Goal: Transaction & Acquisition: Purchase product/service

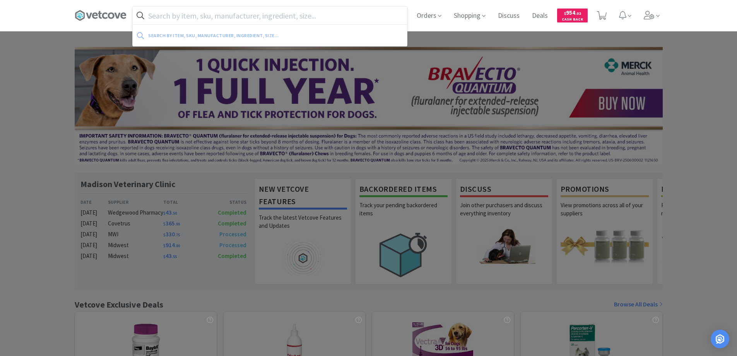
click at [154, 14] on input "text" at bounding box center [270, 16] width 274 height 18
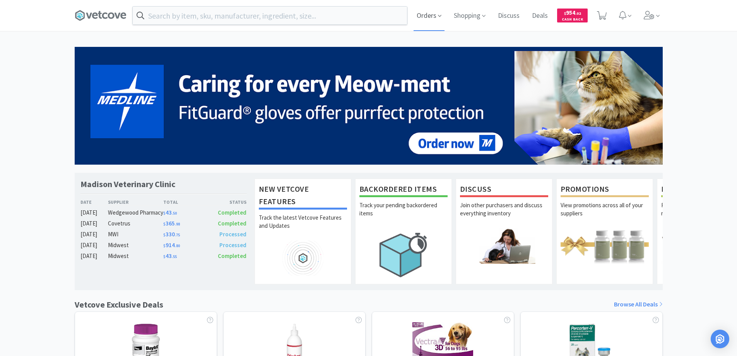
click at [420, 15] on span "Orders" at bounding box center [429, 15] width 31 height 31
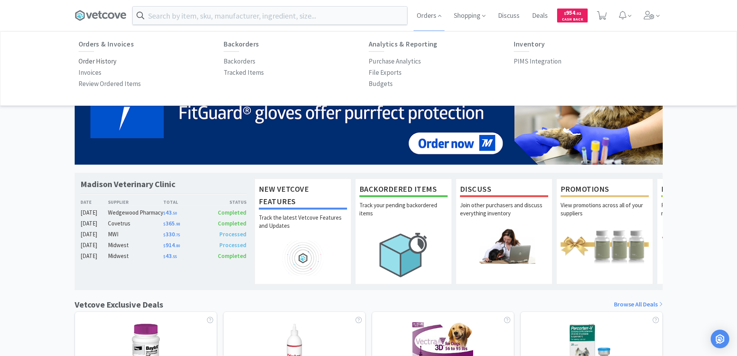
click at [101, 62] on p "Order History" at bounding box center [98, 61] width 38 height 10
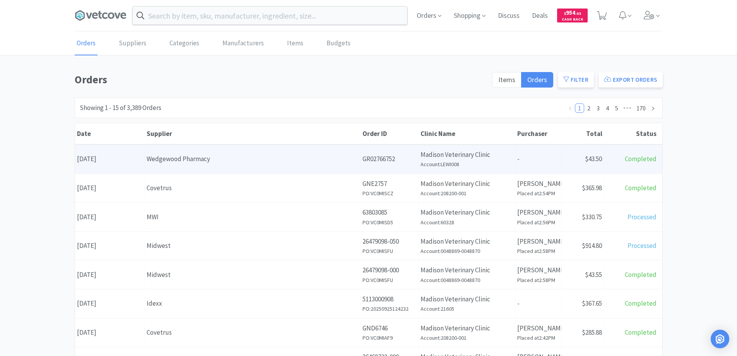
click at [181, 159] on div "Wedgewood Pharmacy" at bounding box center [253, 159] width 212 height 10
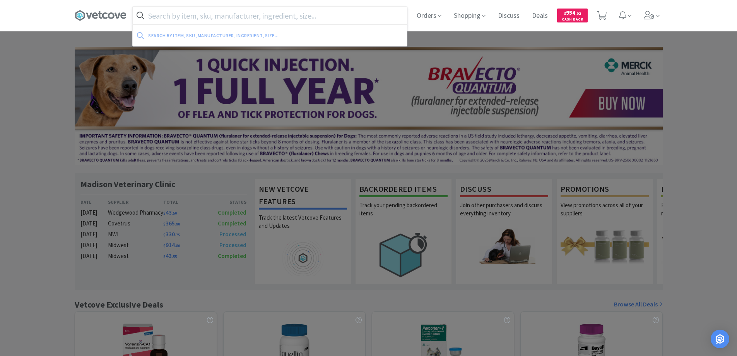
click at [157, 17] on input "text" at bounding box center [270, 16] width 274 height 18
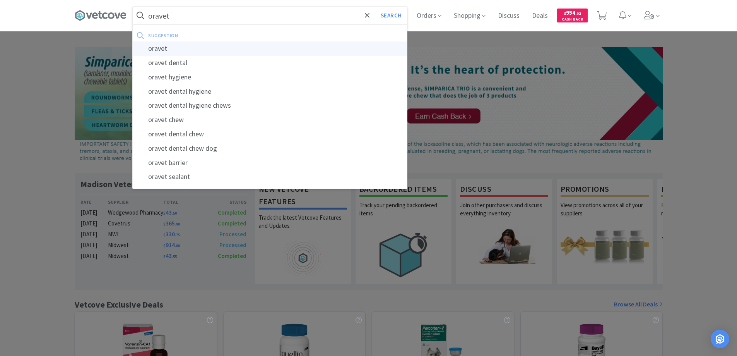
type input "oravet"
click at [155, 48] on div "oravet" at bounding box center [270, 48] width 274 height 14
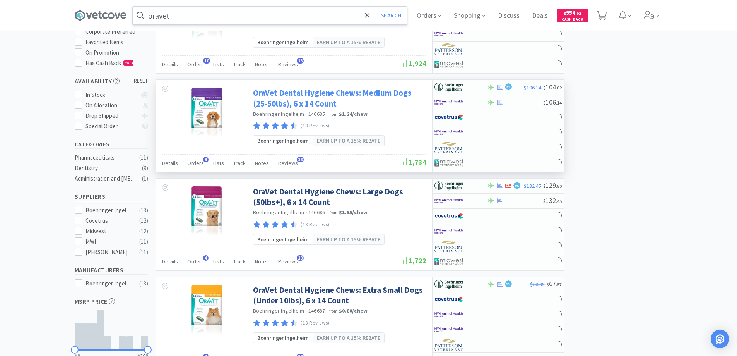
scroll to position [116, 0]
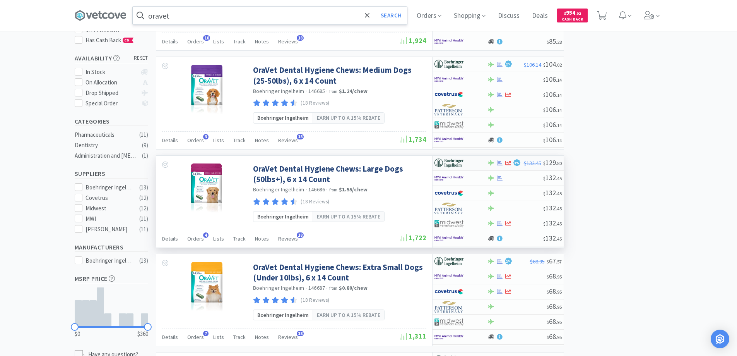
click at [474, 162] on div at bounding box center [456, 162] width 43 height 13
select select "1"
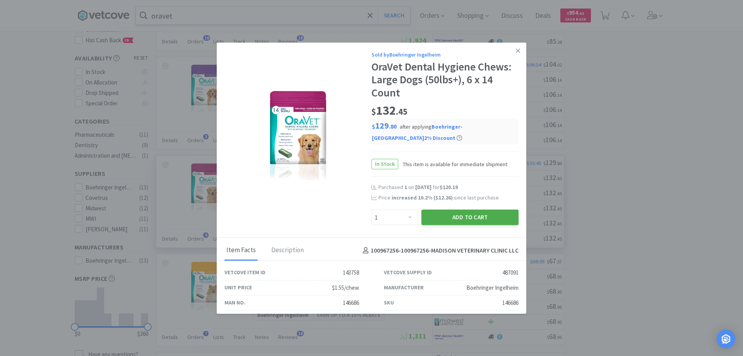
click at [445, 216] on button "Add to Cart" at bounding box center [469, 216] width 97 height 15
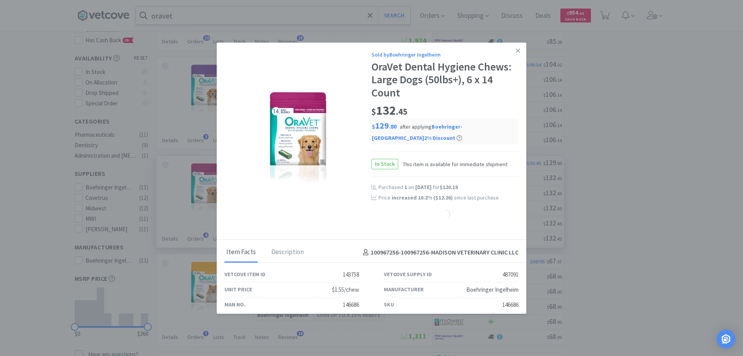
select select "1"
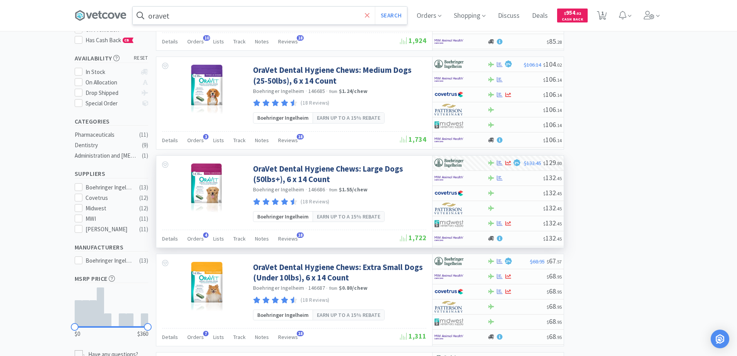
click at [368, 16] on icon at bounding box center [367, 16] width 5 height 8
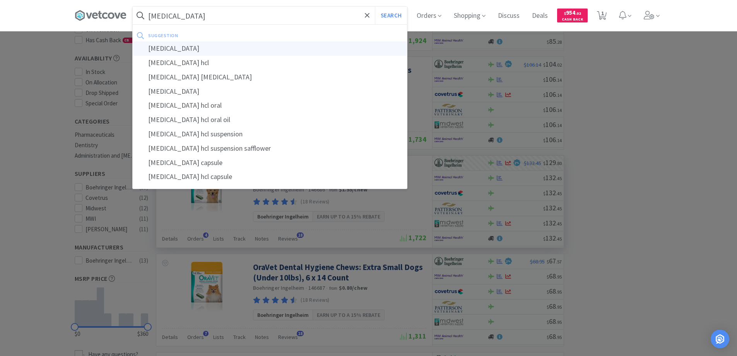
type input "[MEDICAL_DATA]"
click at [168, 47] on div "[MEDICAL_DATA]" at bounding box center [270, 48] width 274 height 14
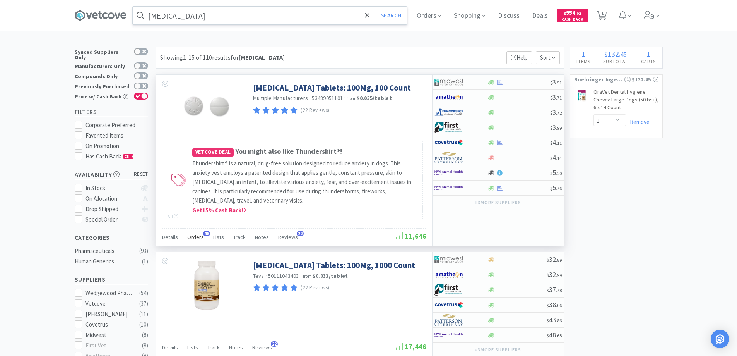
click at [206, 232] on span "46" at bounding box center [206, 233] width 7 height 5
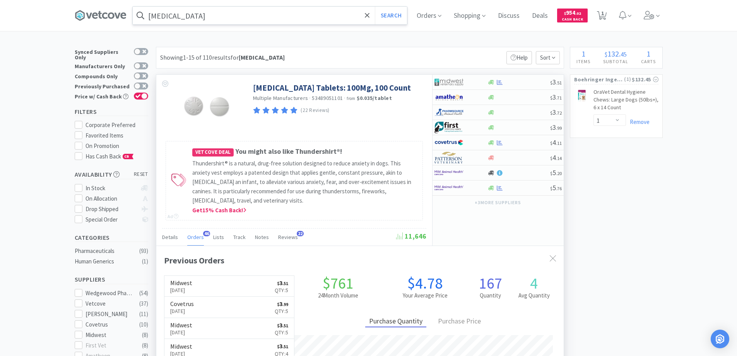
scroll to position [207, 407]
click at [206, 232] on span "46" at bounding box center [206, 233] width 7 height 5
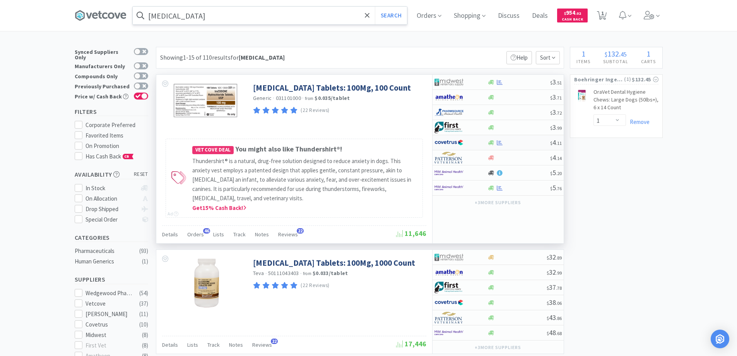
click at [475, 142] on div at bounding box center [456, 142] width 43 height 13
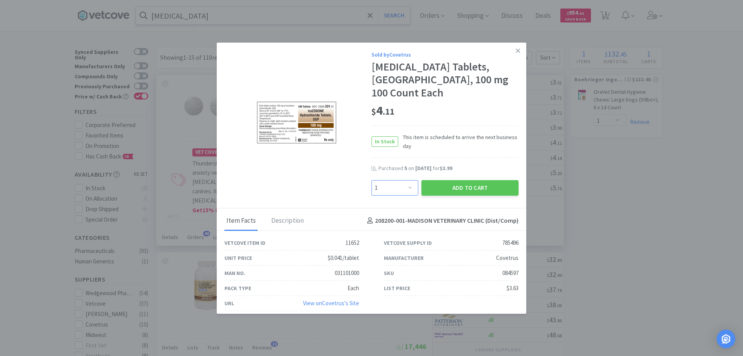
click at [407, 186] on select "Enter Quantity 1 2 3 4 5 6 7 8 9 10 11 12 13 14 15 16 17 18 19 20 Enter Quantity" at bounding box center [394, 187] width 47 height 15
select select "4"
click at [371, 180] on select "Enter Quantity 1 2 3 4 5 6 7 8 9 10 11 12 13 14 15 16 17 18 19 20 Enter Quantity" at bounding box center [394, 187] width 47 height 15
click at [453, 188] on button "Add to Cart" at bounding box center [469, 187] width 97 height 15
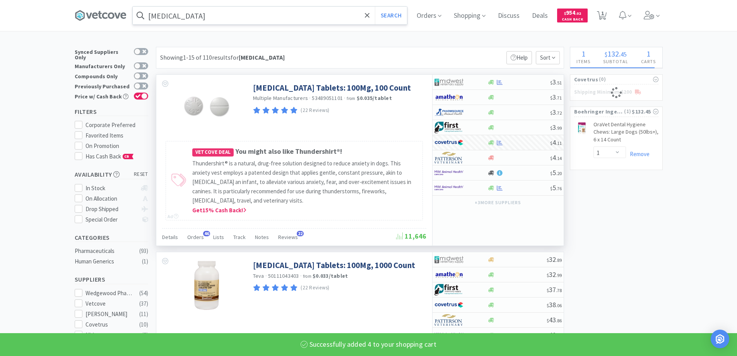
select select "4"
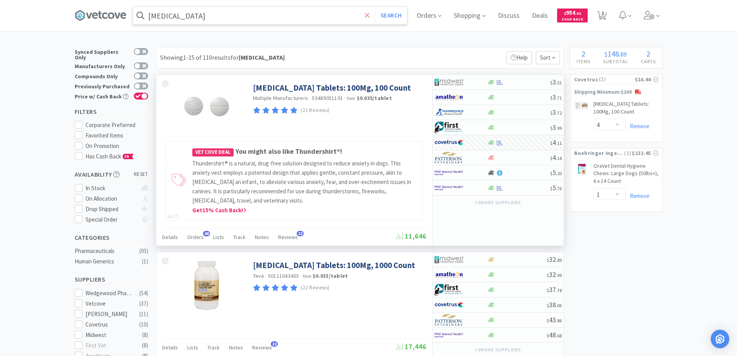
click at [367, 19] on span at bounding box center [367, 15] width 9 height 16
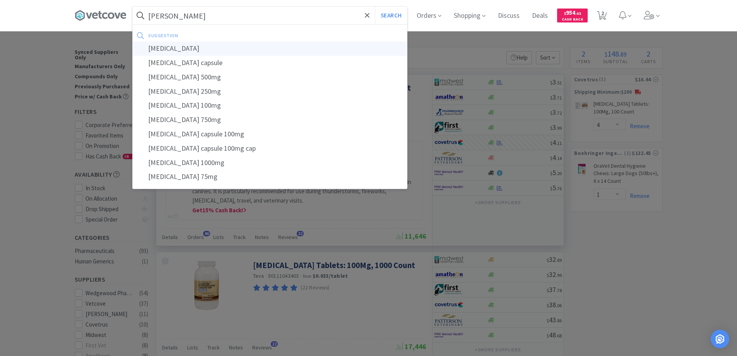
click at [166, 50] on div "[MEDICAL_DATA]" at bounding box center [270, 48] width 274 height 14
type input "[MEDICAL_DATA]"
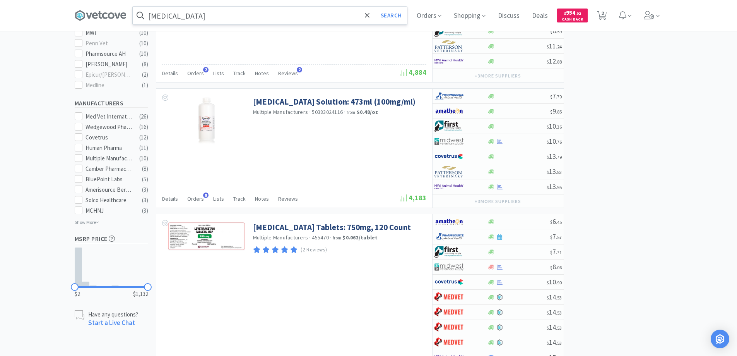
scroll to position [232, 0]
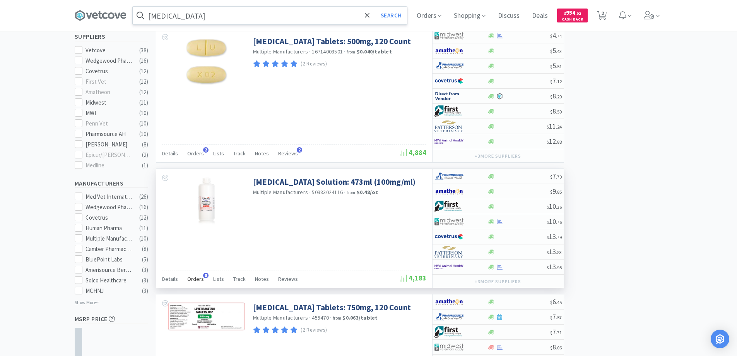
click at [204, 274] on span "8" at bounding box center [205, 274] width 5 height 5
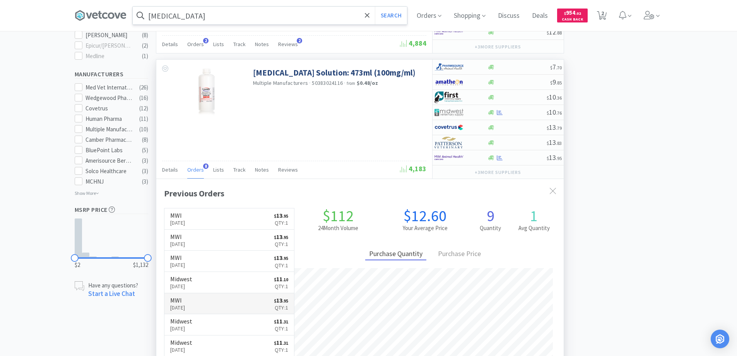
scroll to position [348, 0]
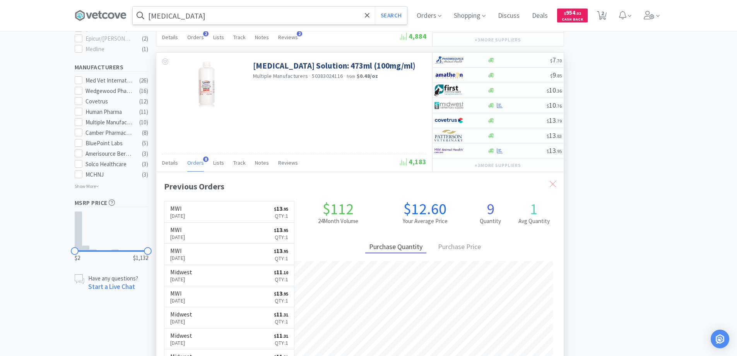
click at [553, 183] on icon at bounding box center [553, 184] width 6 height 6
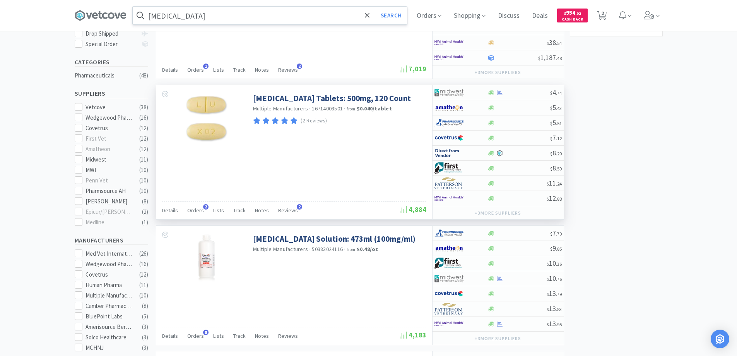
scroll to position [232, 0]
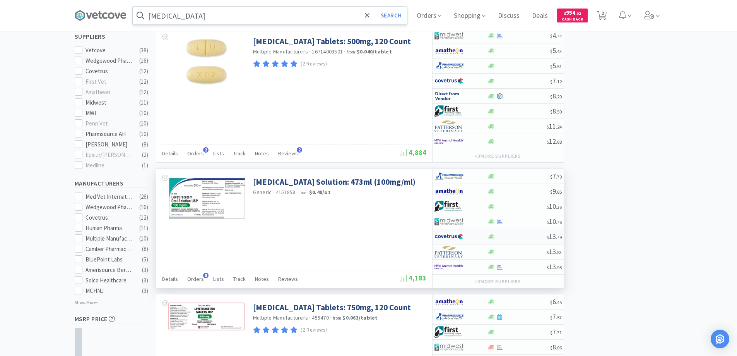
click at [475, 236] on div at bounding box center [456, 236] width 43 height 13
select select "1"
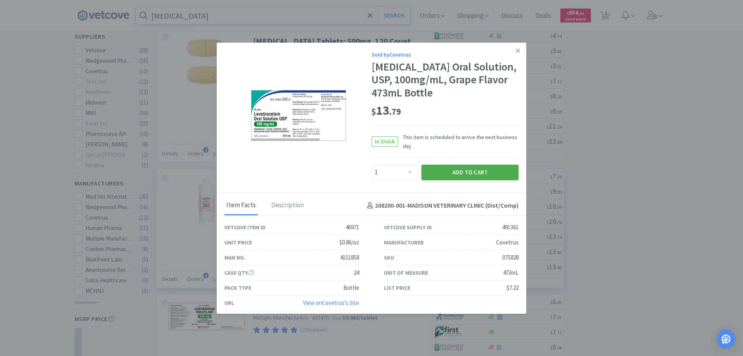
click at [456, 173] on button "Add to Cart" at bounding box center [469, 171] width 97 height 15
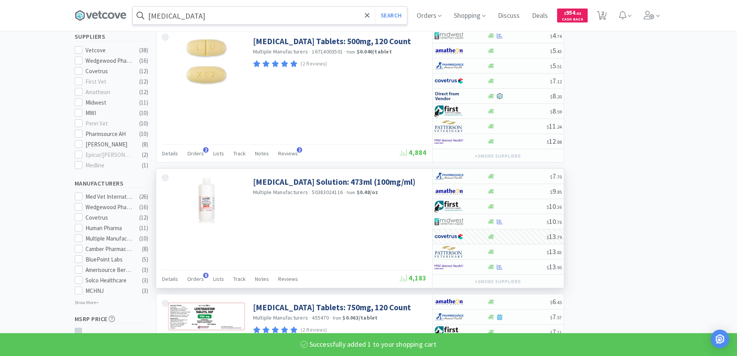
select select "1"
select select "4"
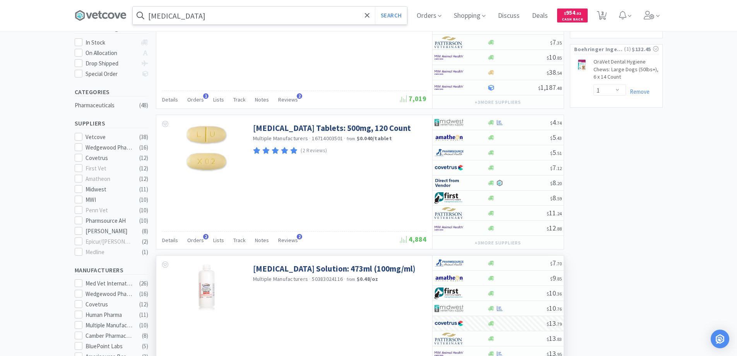
scroll to position [39, 0]
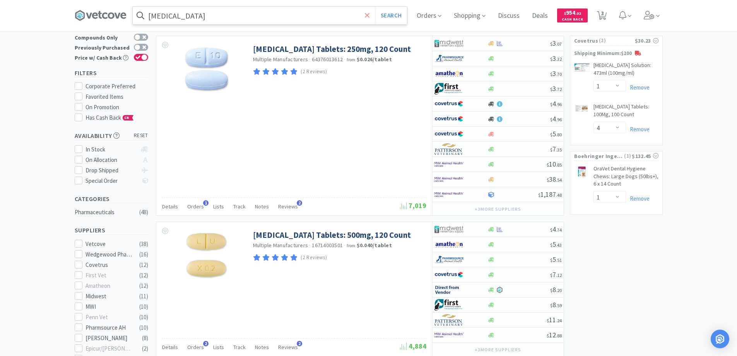
click at [369, 16] on icon at bounding box center [367, 15] width 5 height 5
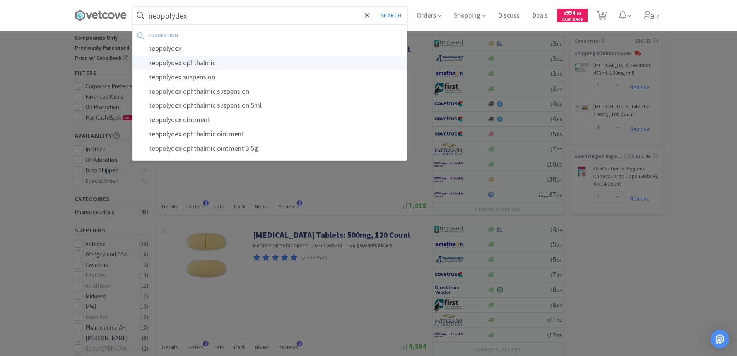
click at [191, 62] on div "neopolydex ophthalmic" at bounding box center [270, 63] width 274 height 14
type input "neopolydex ophthalmic"
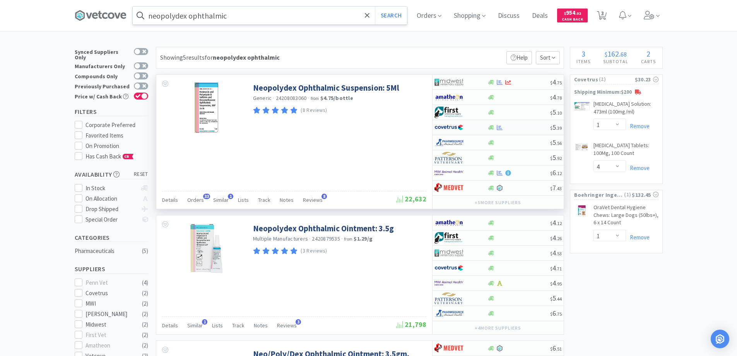
click at [467, 127] on div at bounding box center [456, 127] width 43 height 13
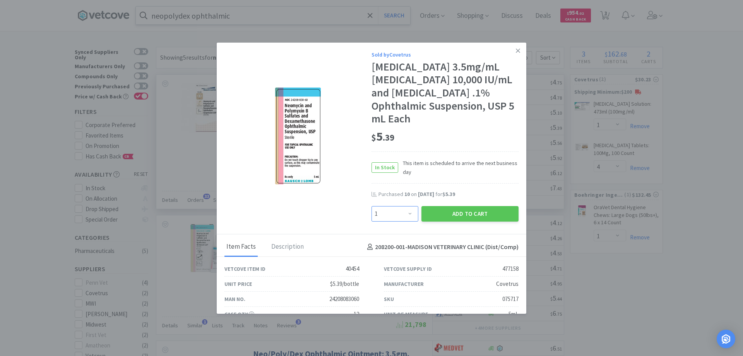
click at [405, 212] on select "Enter Quantity 1 2 3 4 5 6 7 8 9 10 11 12 13 14 15 16 17 18 19 20 Enter Quantity" at bounding box center [394, 213] width 47 height 15
select select "8"
click at [371, 206] on select "Enter Quantity 1 2 3 4 5 6 7 8 9 10 11 12 13 14 15 16 17 18 19 20 Enter Quantity" at bounding box center [394, 213] width 47 height 15
click at [438, 212] on button "Add to Cart" at bounding box center [469, 213] width 97 height 15
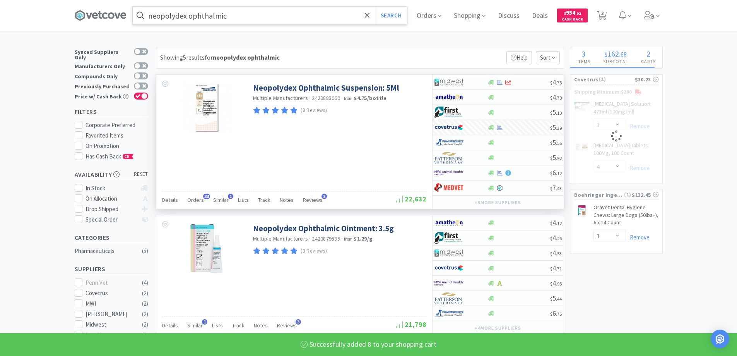
select select "8"
select select "4"
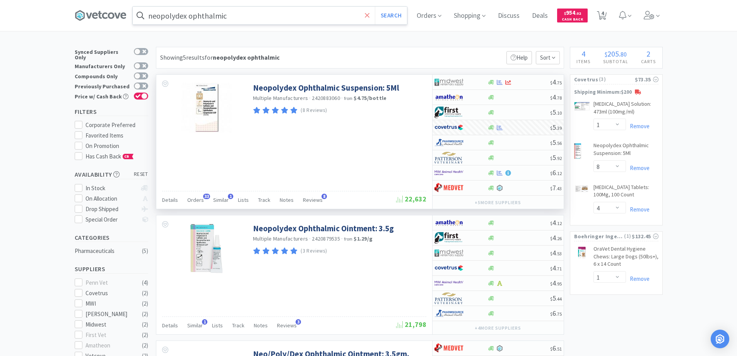
click at [369, 17] on icon at bounding box center [367, 16] width 5 height 8
